Goal: Answer question/provide support

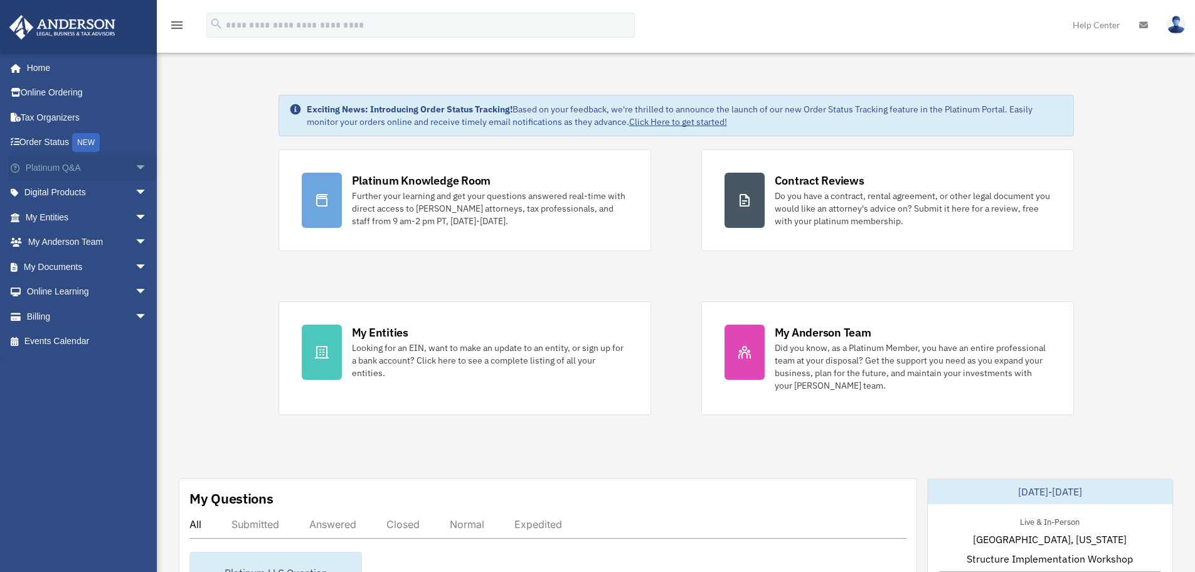
click at [65, 169] on link "Platinum Q&A arrow_drop_down" at bounding box center [87, 167] width 157 height 25
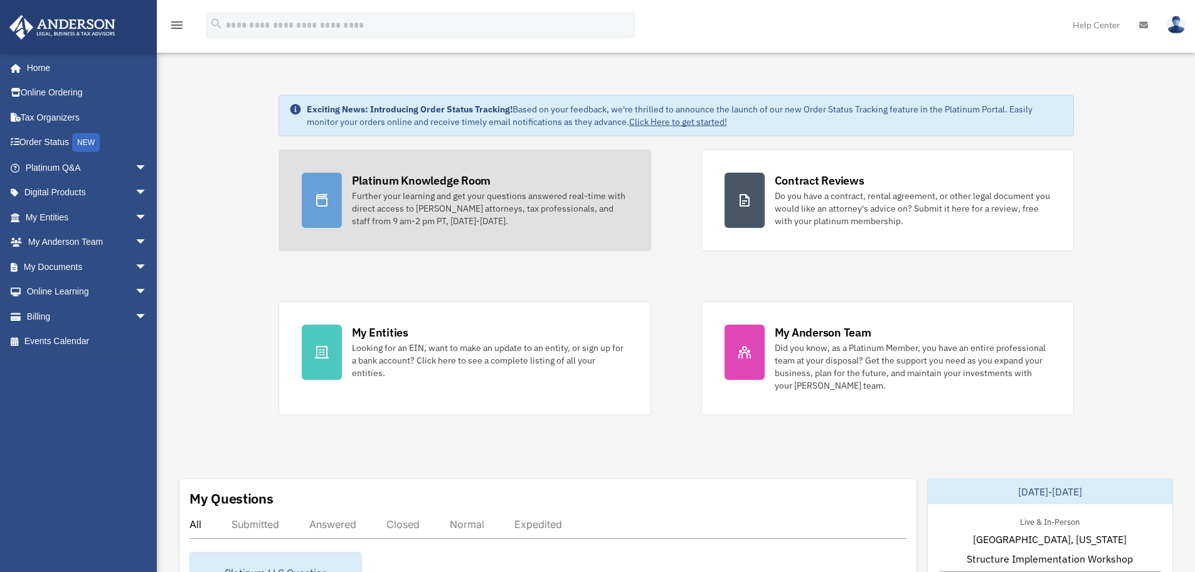
scroll to position [232, 0]
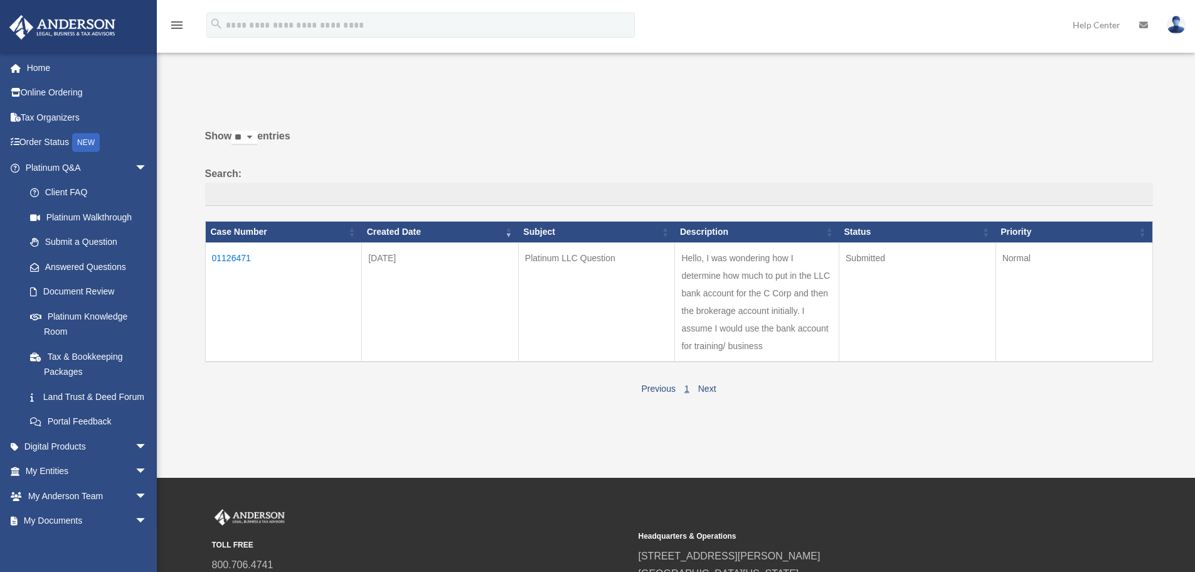
click at [1048, 301] on td "Normal" at bounding box center [1074, 301] width 157 height 119
click at [763, 309] on td "Hello, I was wondering how I determine how much to put in the LLC bank account …" at bounding box center [757, 301] width 164 height 119
click at [712, 387] on link "Next" at bounding box center [707, 388] width 18 height 10
click at [711, 387] on link "Next" at bounding box center [707, 388] width 18 height 10
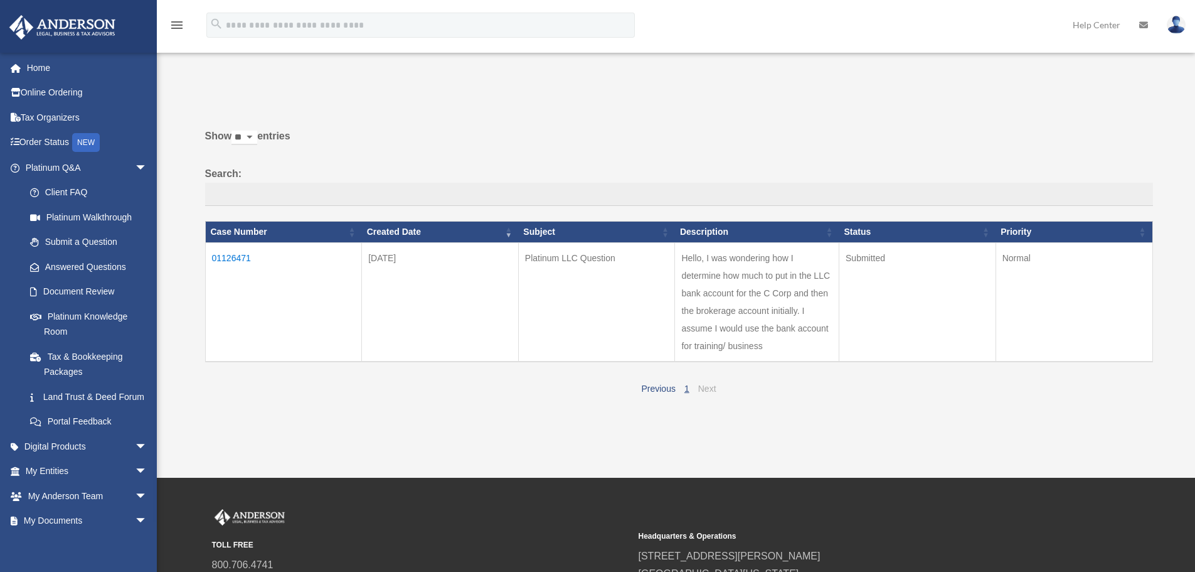
click at [711, 387] on link "Next" at bounding box center [707, 388] width 18 height 10
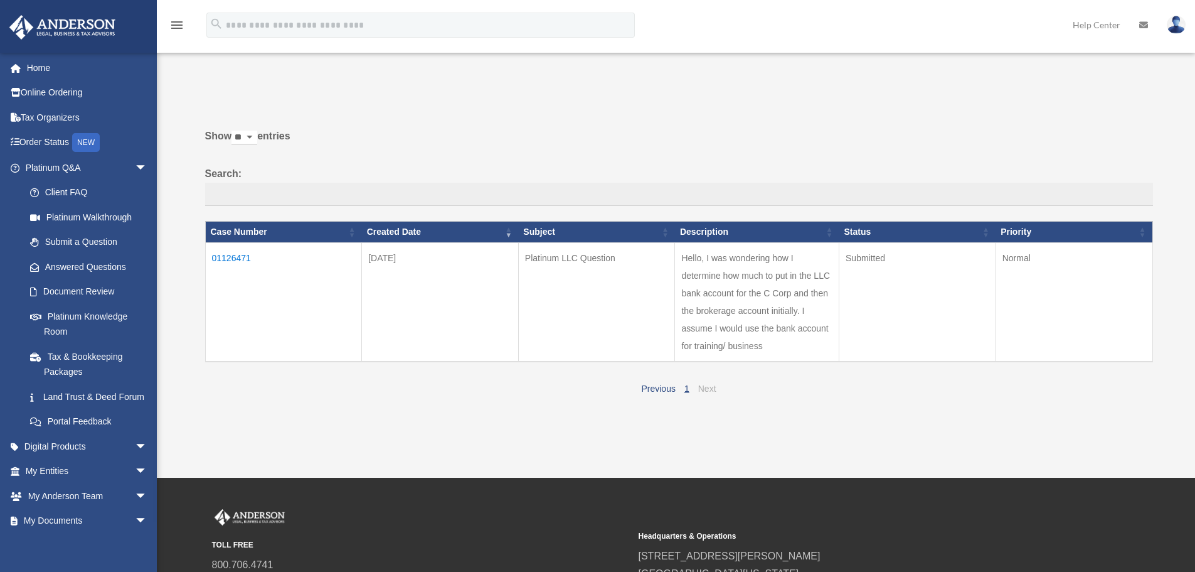
click at [711, 387] on link "Next" at bounding box center [707, 388] width 18 height 10
click at [686, 388] on link "1" at bounding box center [687, 388] width 5 height 10
click at [220, 257] on td "01126471" at bounding box center [283, 301] width 157 height 119
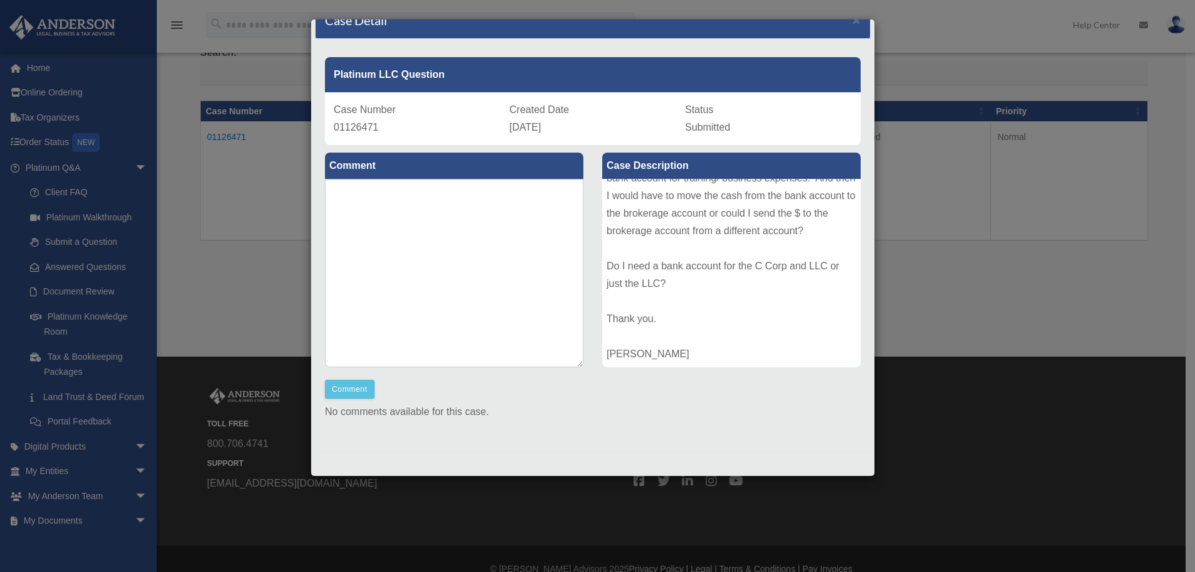
scroll to position [125, 0]
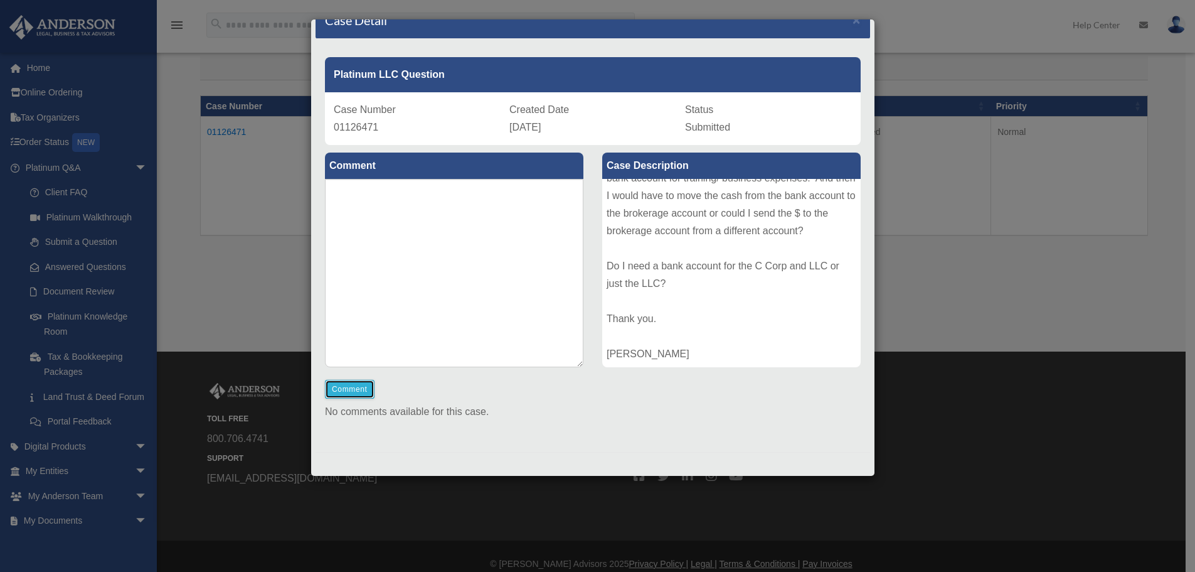
click at [372, 392] on button "Comment" at bounding box center [350, 389] width 50 height 19
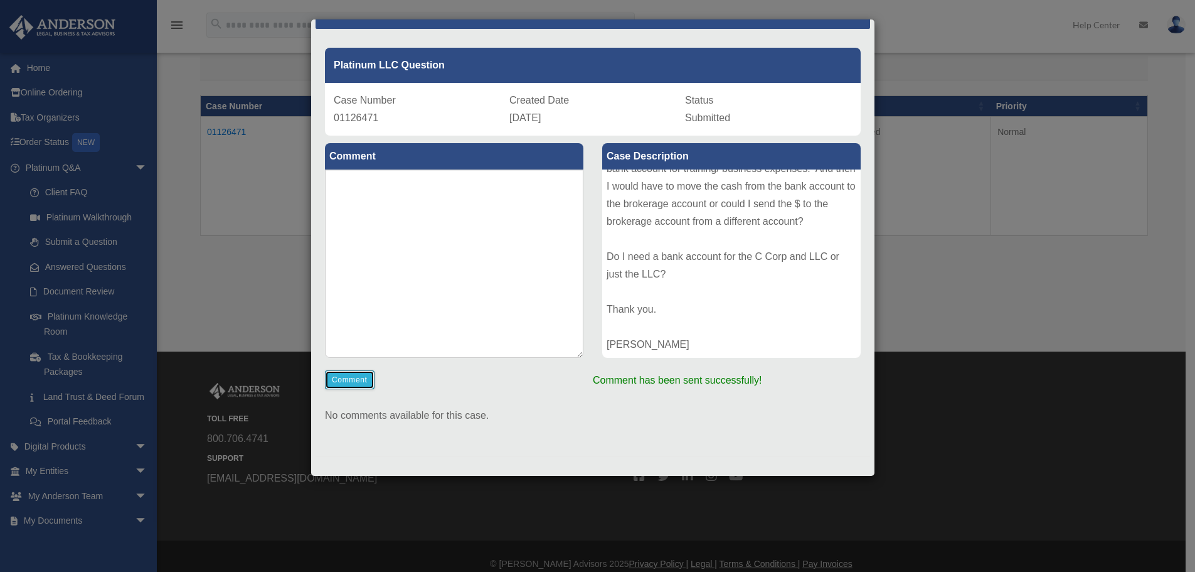
scroll to position [35, 0]
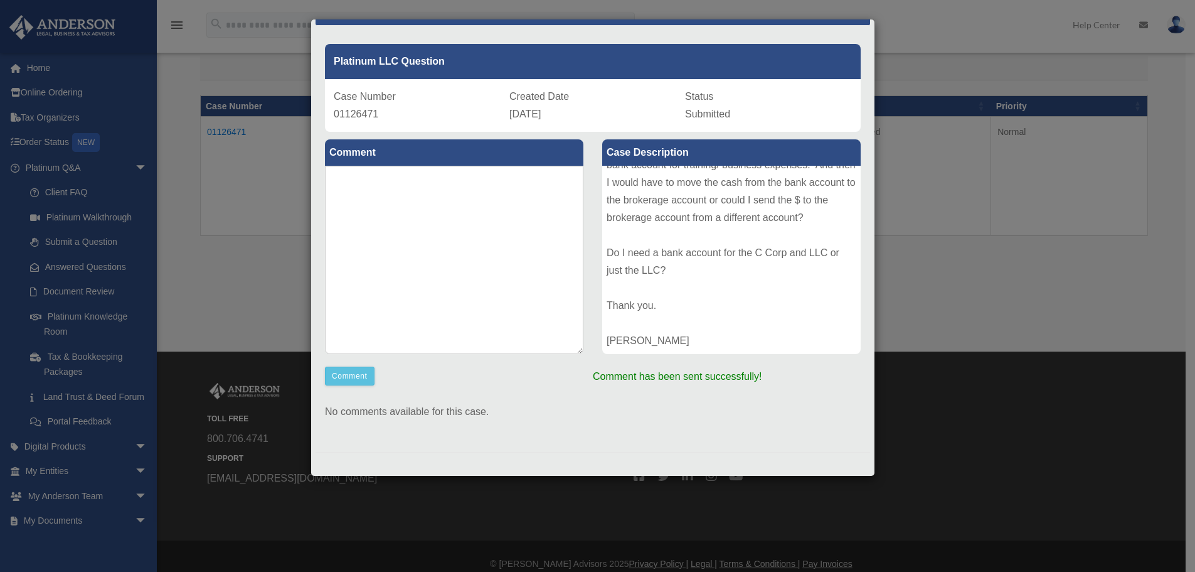
click at [634, 375] on p "Comment has been sent successfully!" at bounding box center [593, 258] width 555 height 253
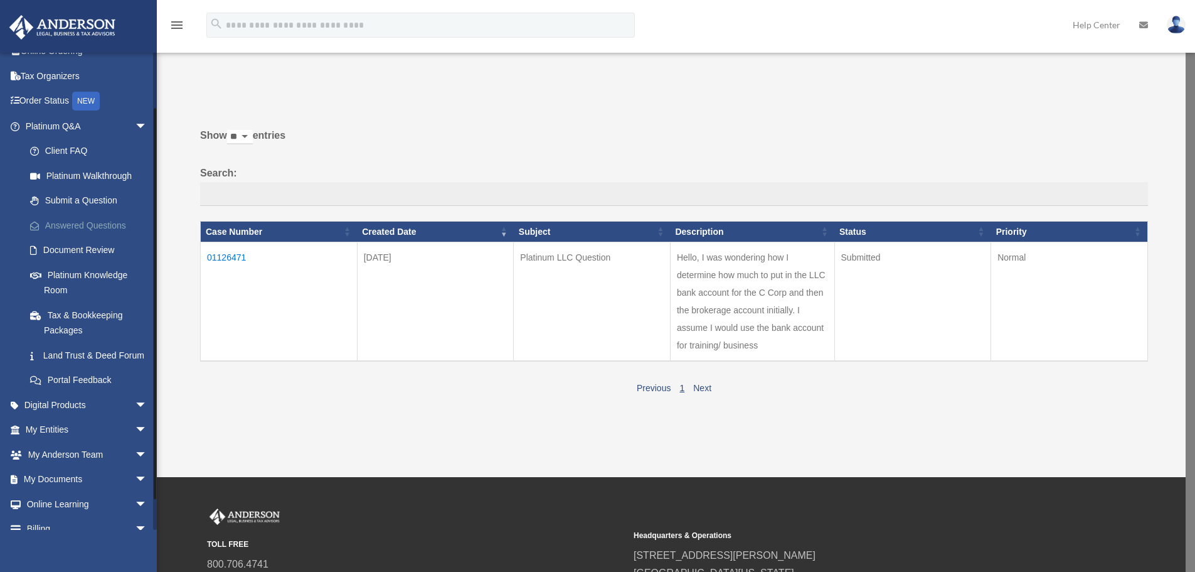
scroll to position [63, 0]
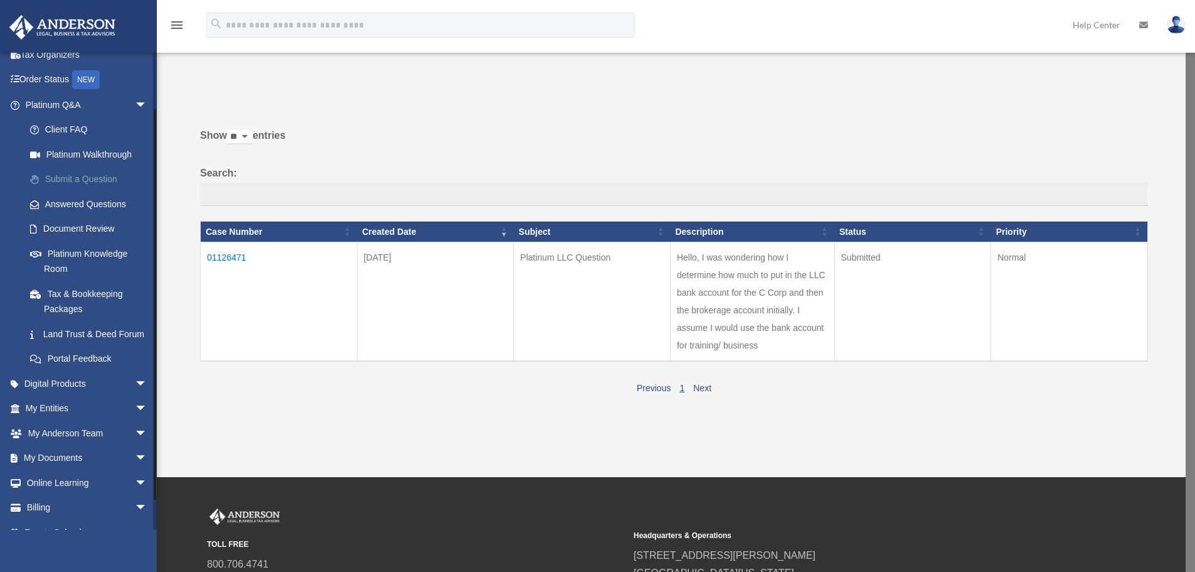
click at [112, 181] on link "Submit a Question" at bounding box center [92, 179] width 149 height 25
click at [60, 210] on link "Answered Questions" at bounding box center [92, 203] width 149 height 25
click at [88, 209] on link "Answered Questions" at bounding box center [92, 203] width 149 height 25
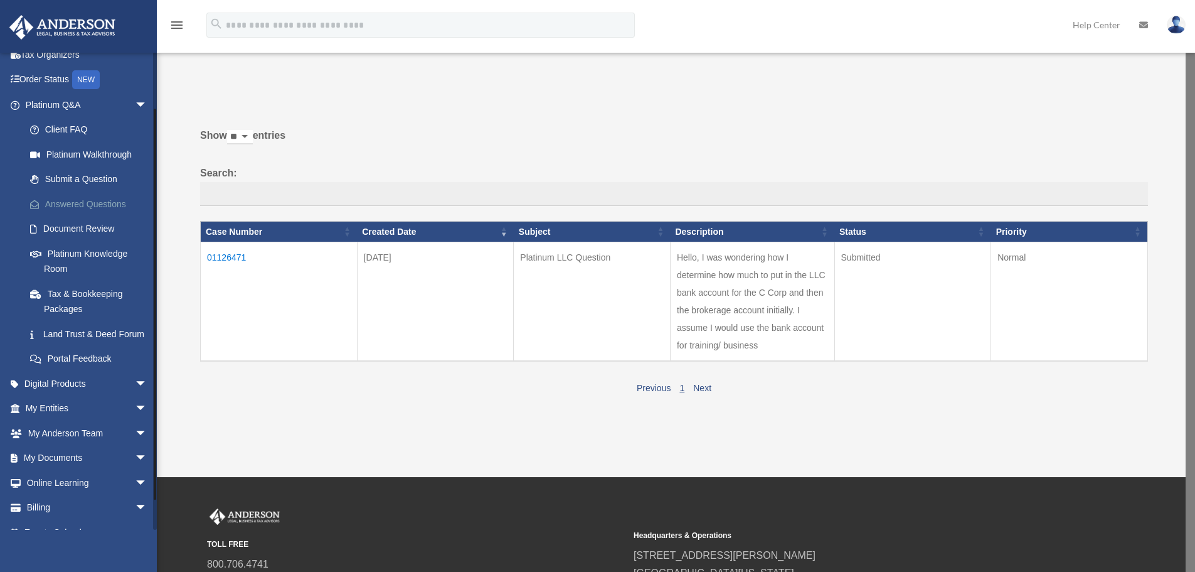
click at [88, 209] on link "Answered Questions" at bounding box center [92, 203] width 149 height 25
